Goal: Information Seeking & Learning: Check status

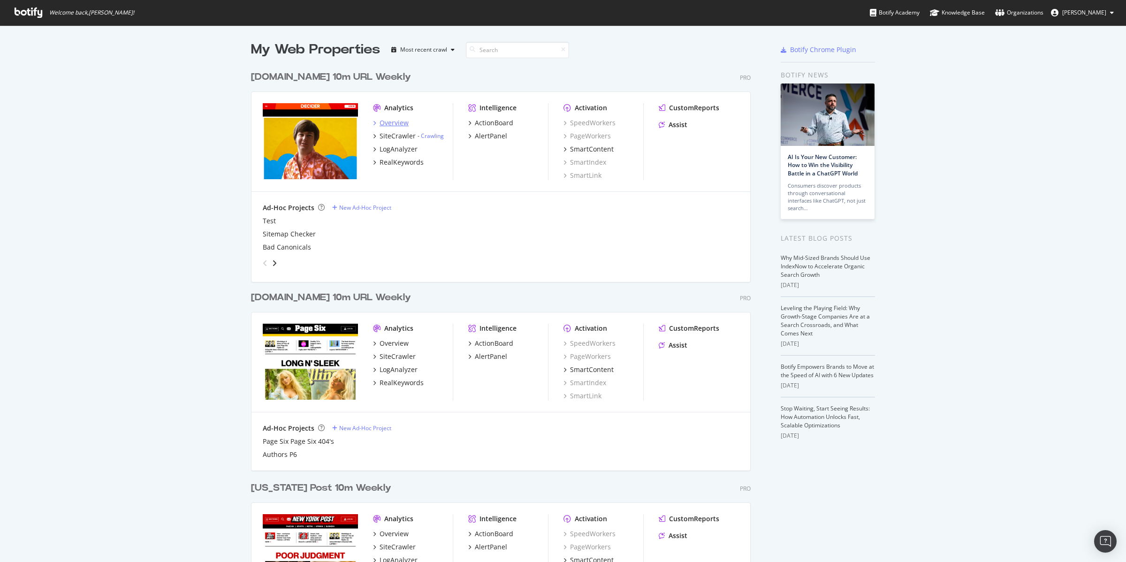
click at [394, 122] on div "Overview" at bounding box center [393, 122] width 29 height 9
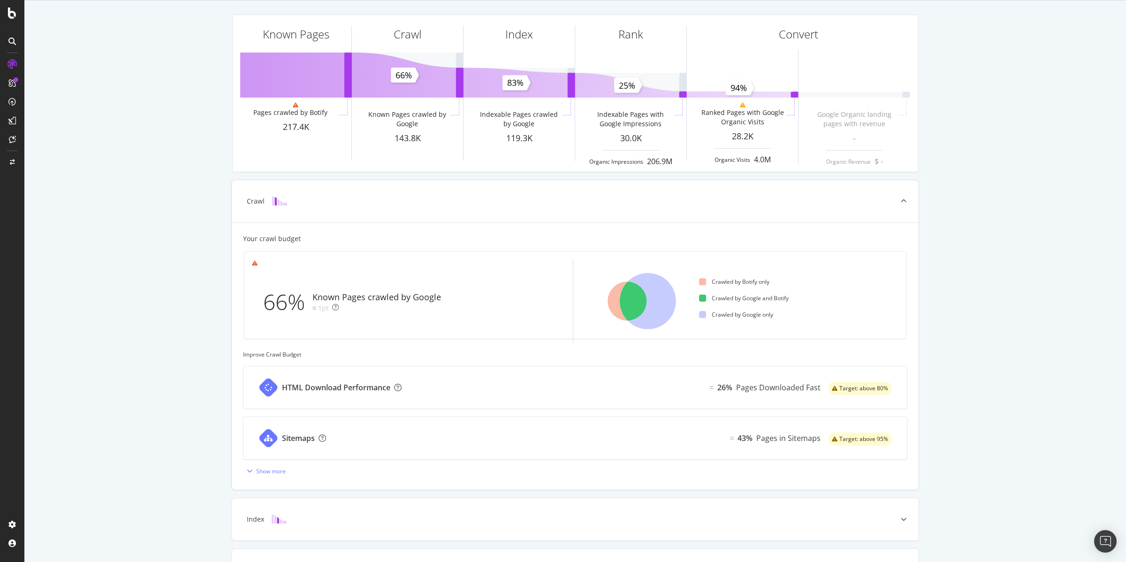
scroll to position [99, 0]
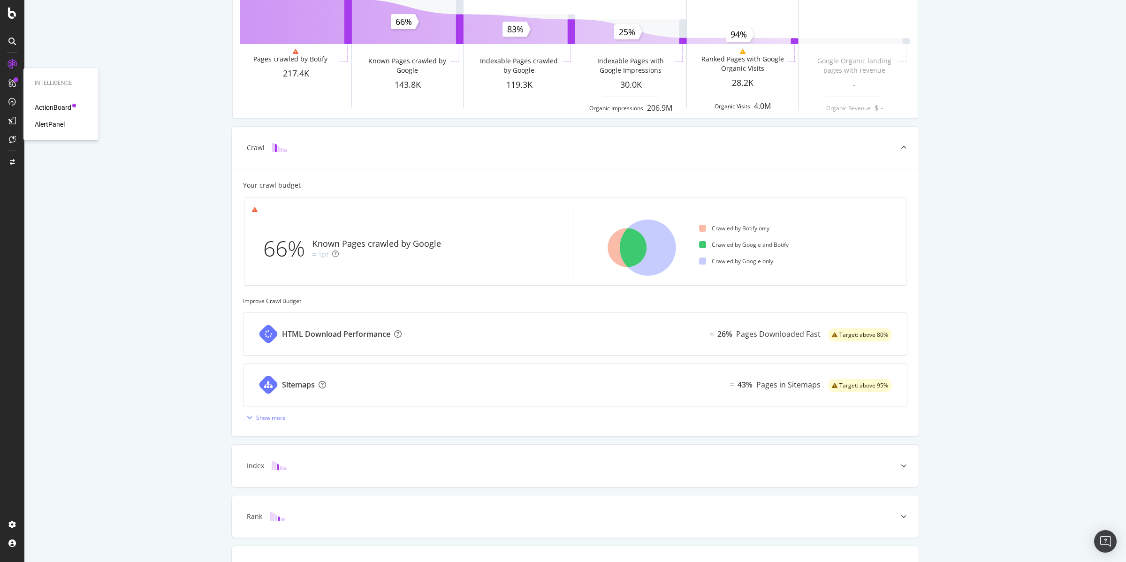
click at [41, 120] on div "AlertPanel" at bounding box center [50, 124] width 30 height 9
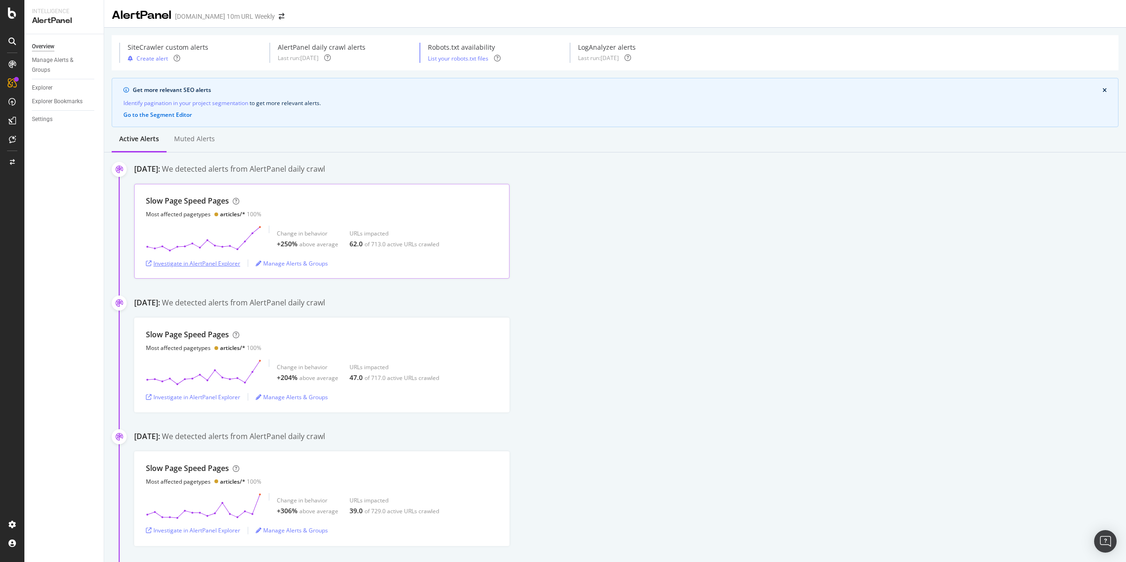
click at [198, 267] on div "Investigate in AlertPanel Explorer" at bounding box center [193, 263] width 94 height 8
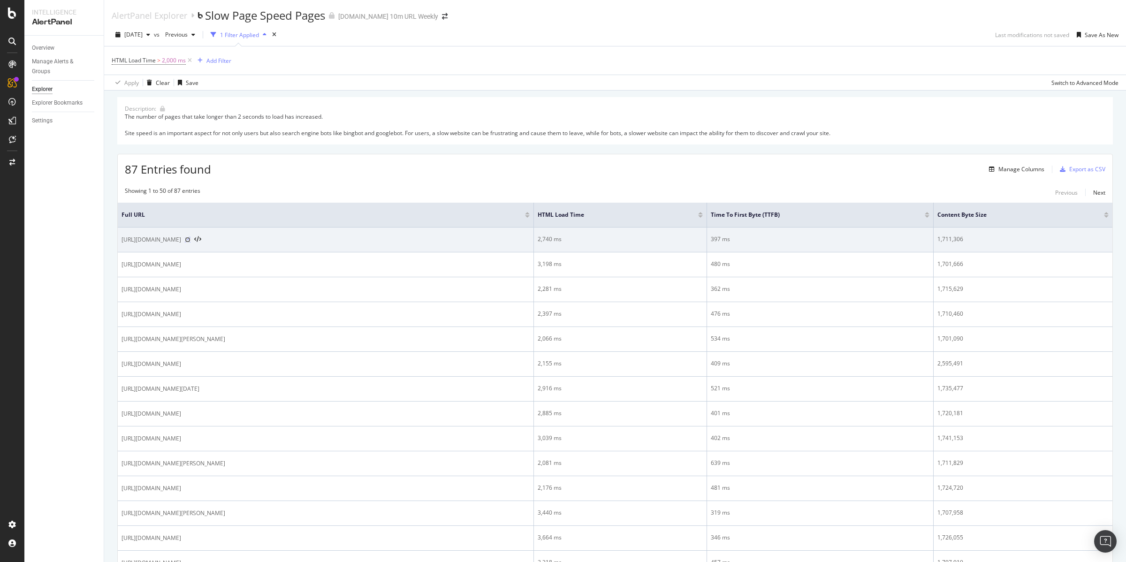
click at [190, 240] on icon at bounding box center [188, 240] width 6 height 6
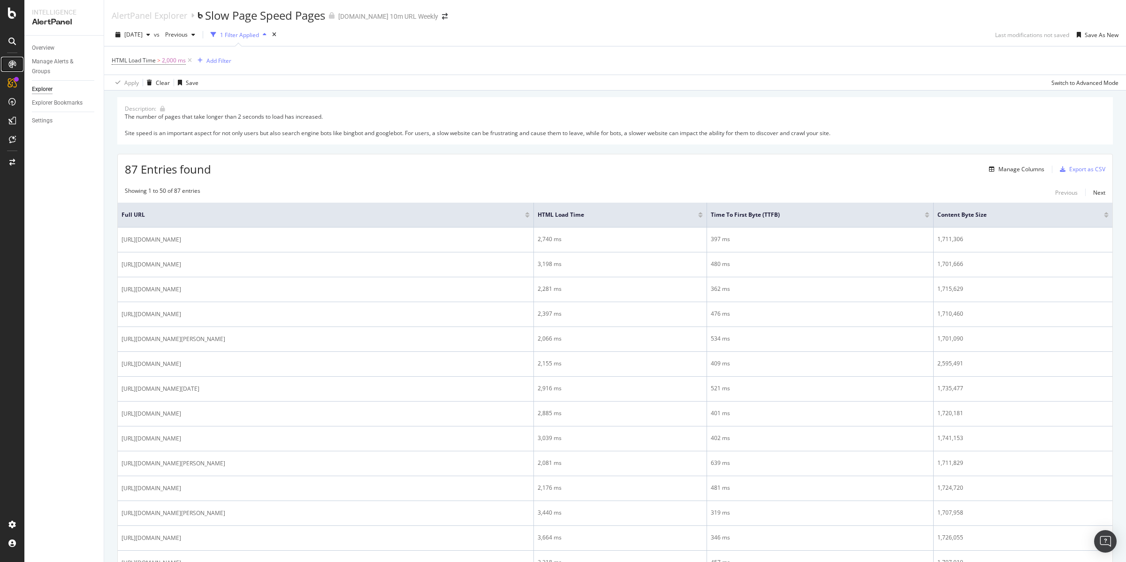
click at [11, 61] on icon at bounding box center [12, 65] width 8 height 8
